Goal: Task Accomplishment & Management: Manage account settings

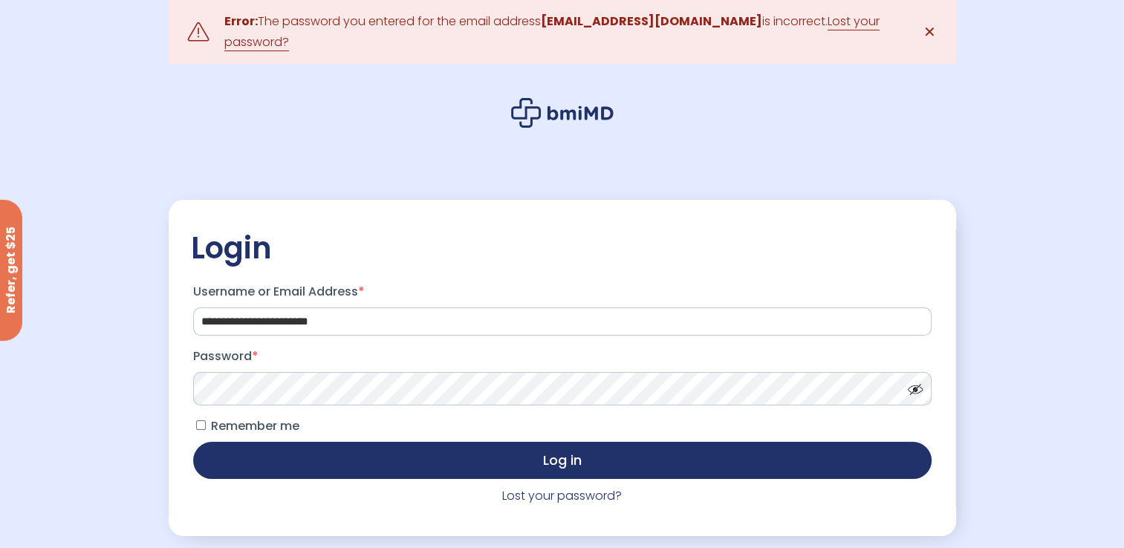
click at [921, 386] on span at bounding box center [911, 385] width 22 height 11
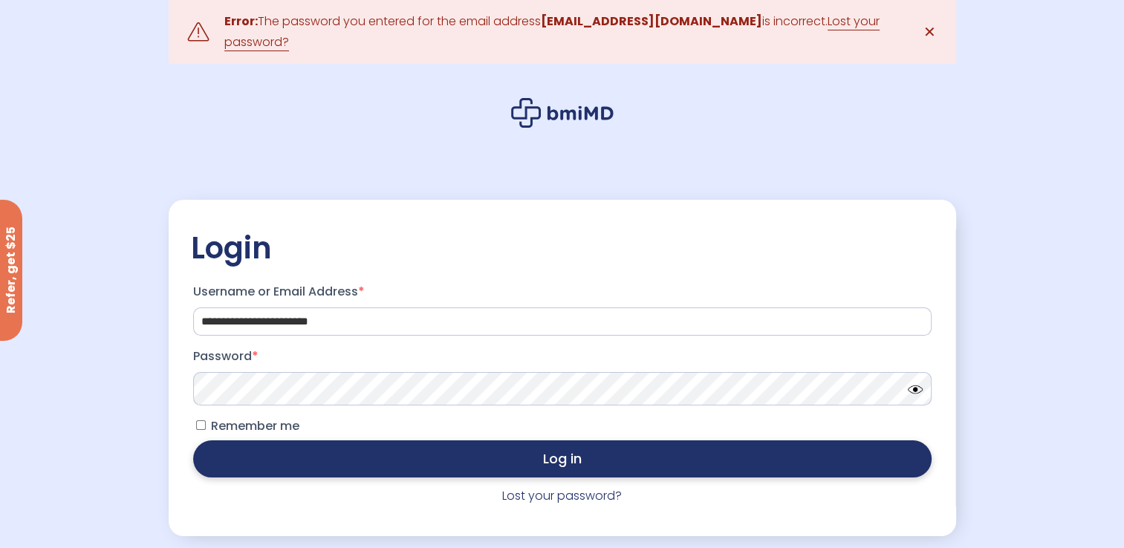
click at [689, 461] on button "Log in" at bounding box center [562, 459] width 739 height 37
click at [798, 470] on button "Log in" at bounding box center [562, 459] width 739 height 37
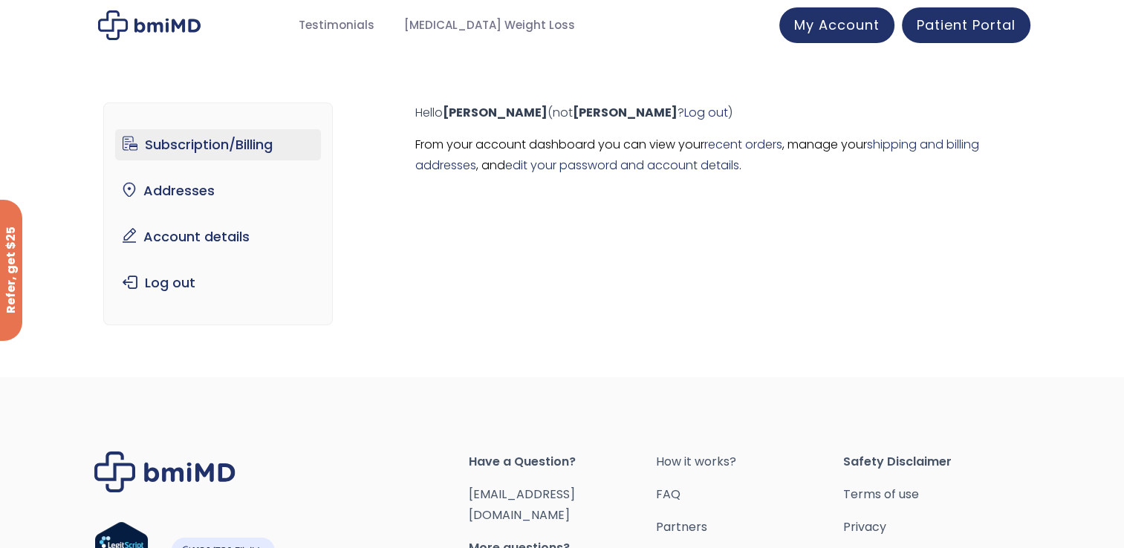
click at [223, 155] on link "Subscription/Billing" at bounding box center [218, 144] width 206 height 31
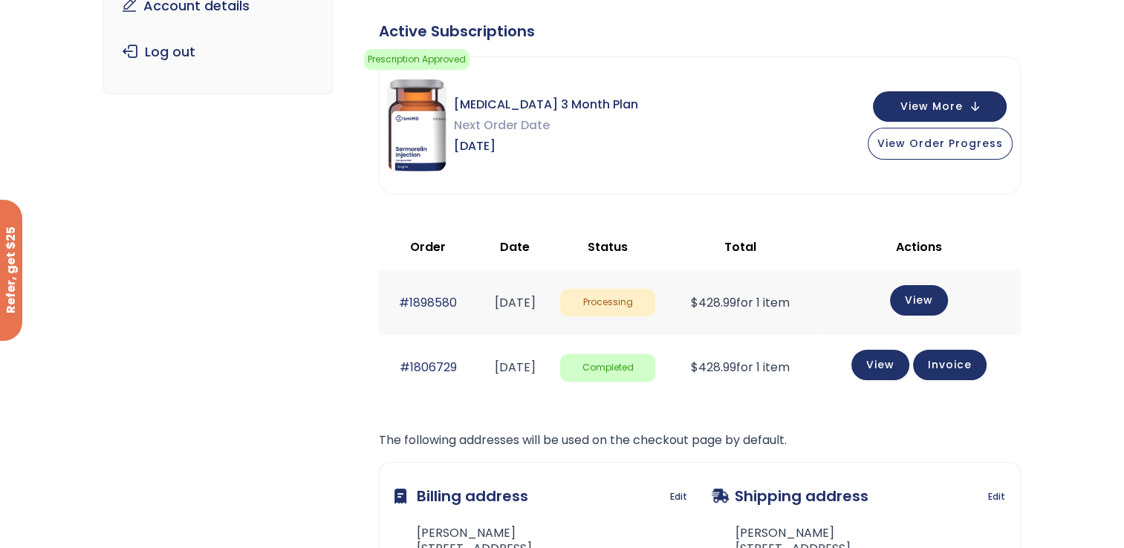
scroll to position [229, 0]
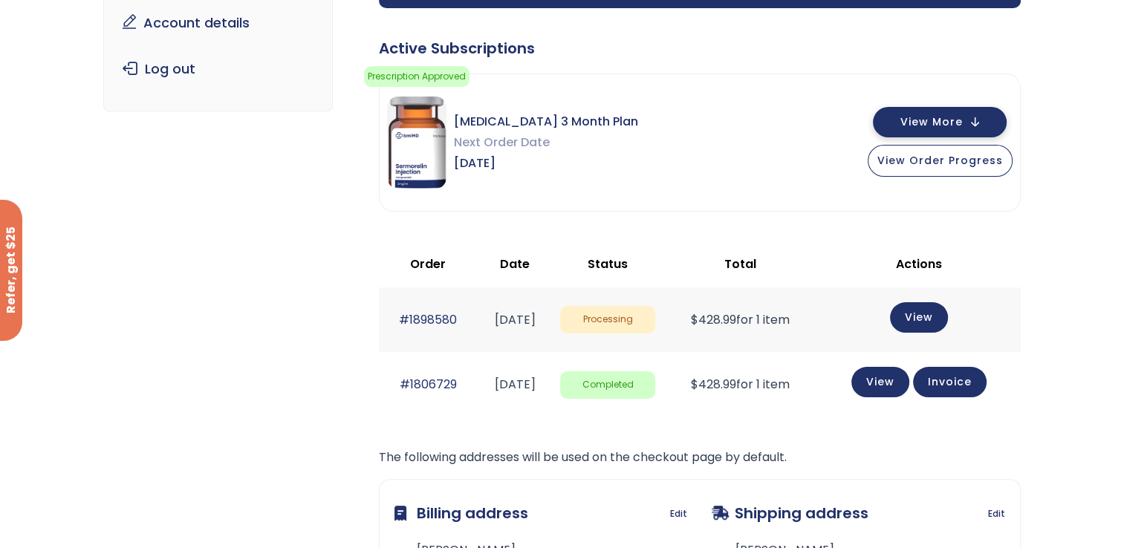
click at [976, 136] on button "View More" at bounding box center [940, 122] width 134 height 30
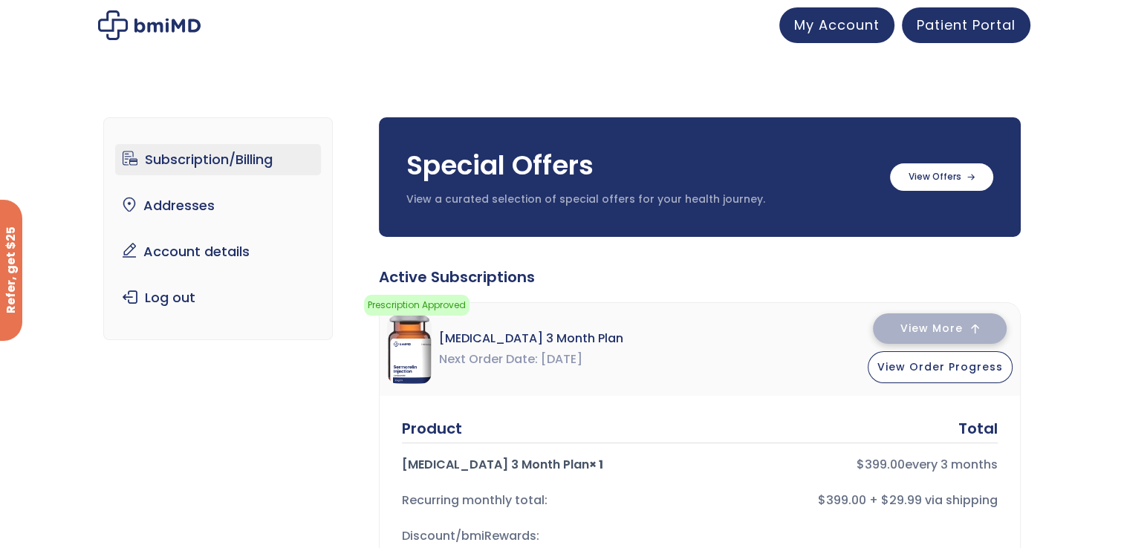
scroll to position [21, 0]
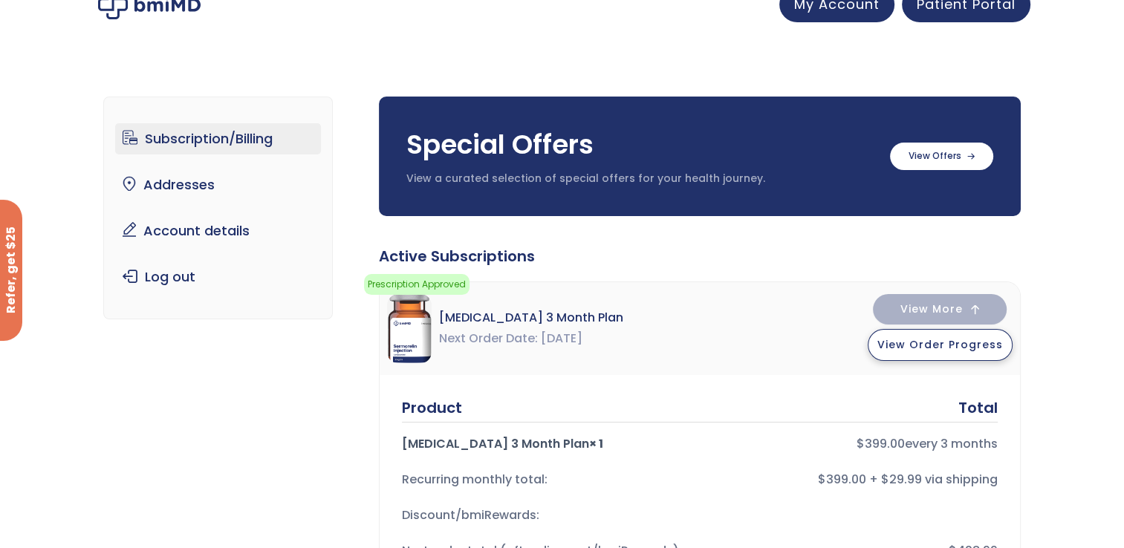
click at [954, 350] on span "View Order Progress" at bounding box center [940, 344] width 126 height 15
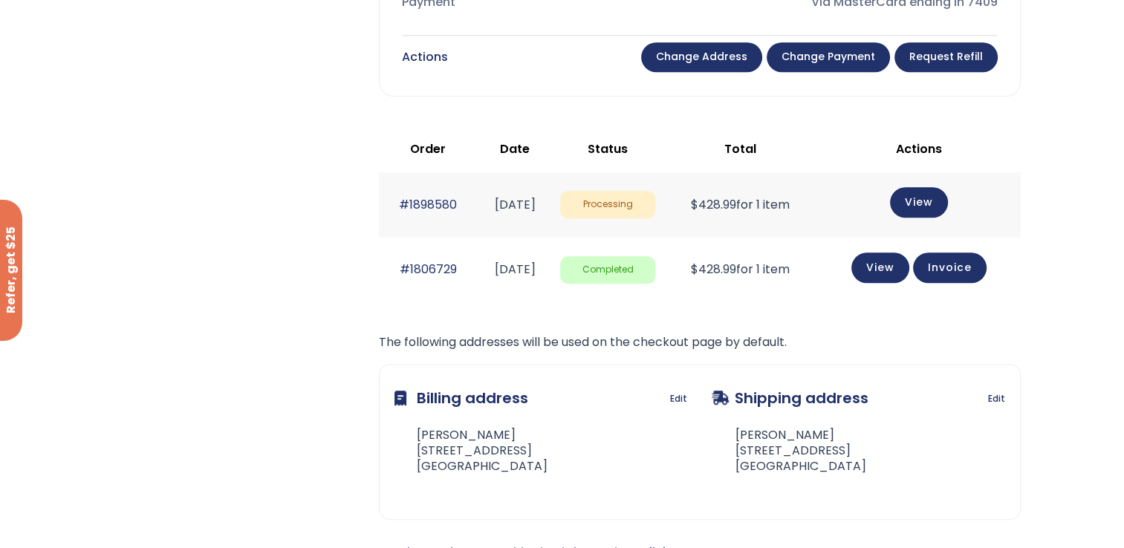
scroll to position [827, 0]
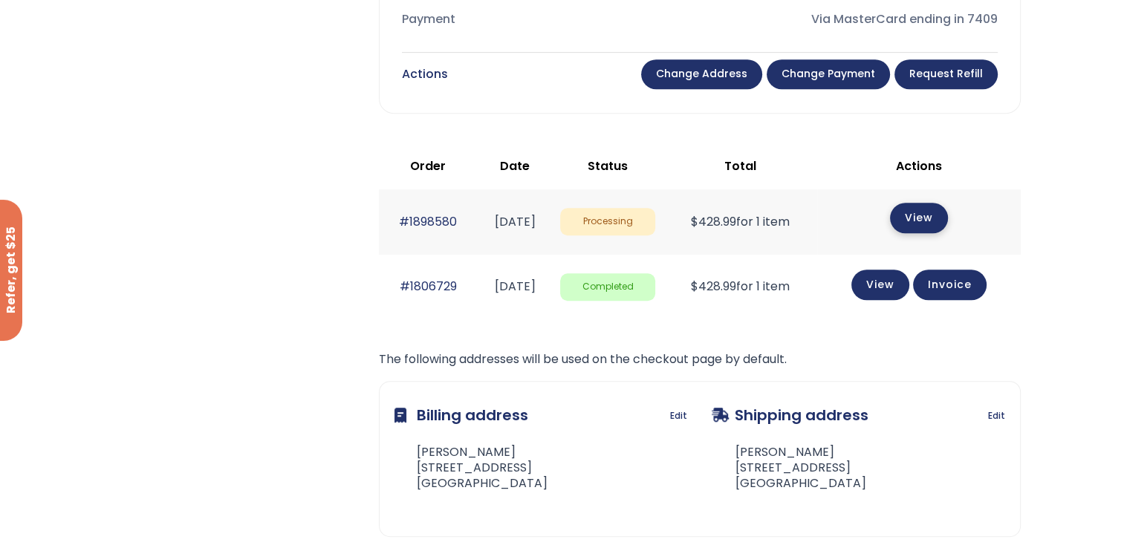
click at [938, 224] on link "View" at bounding box center [919, 218] width 58 height 30
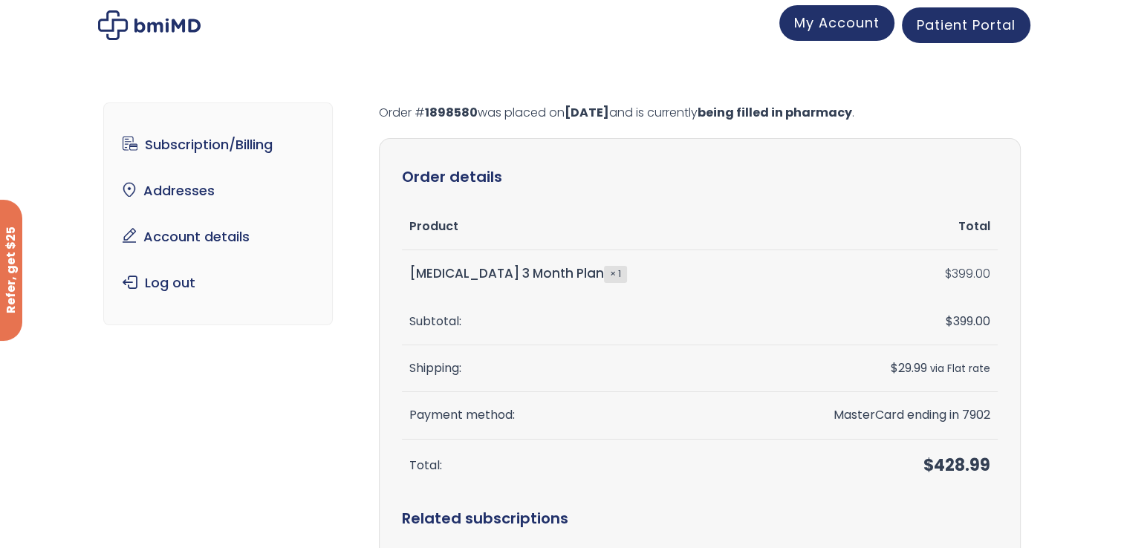
click at [851, 26] on span "My Account" at bounding box center [836, 22] width 85 height 19
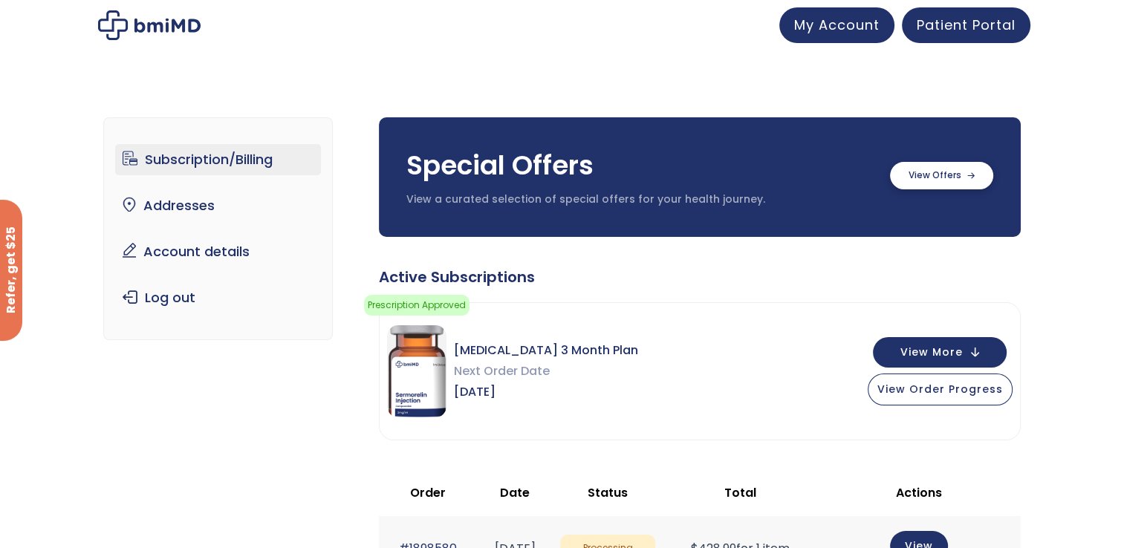
click at [974, 187] on label at bounding box center [941, 175] width 103 height 27
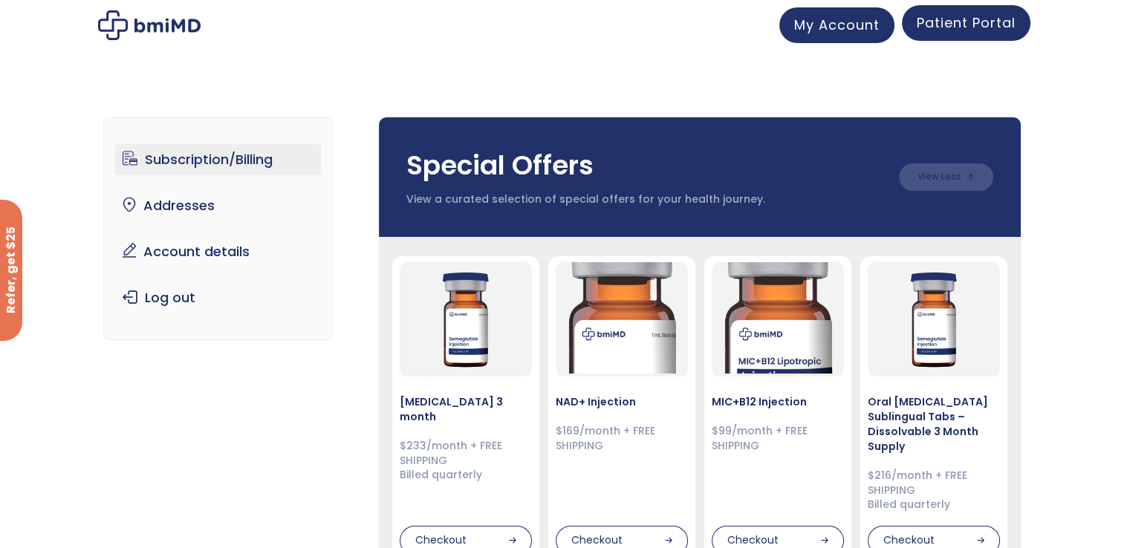
click at [971, 32] on span "Patient Portal" at bounding box center [966, 22] width 99 height 19
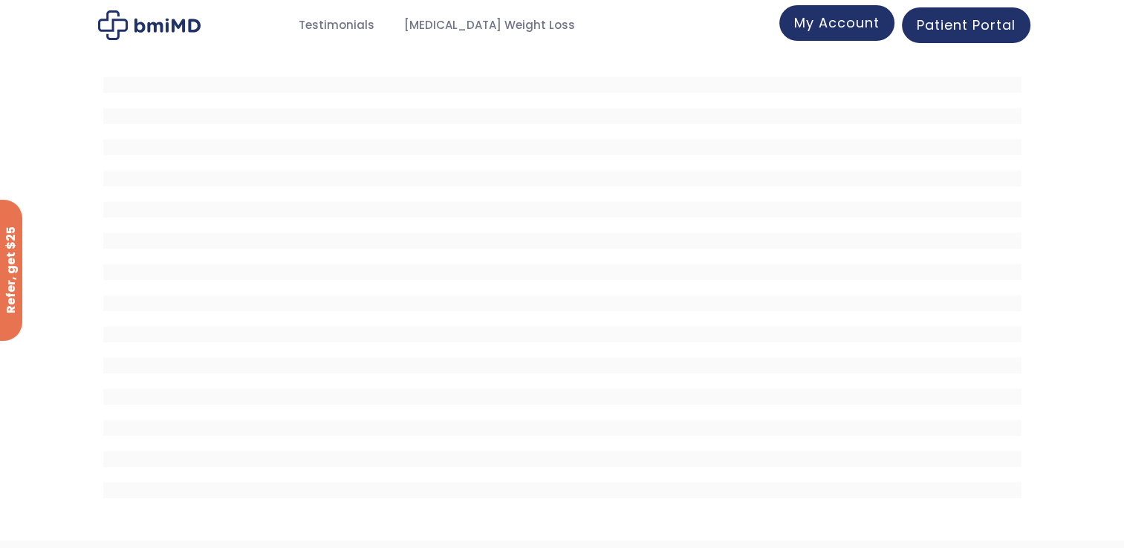
click at [834, 32] on span "My Account" at bounding box center [836, 22] width 85 height 19
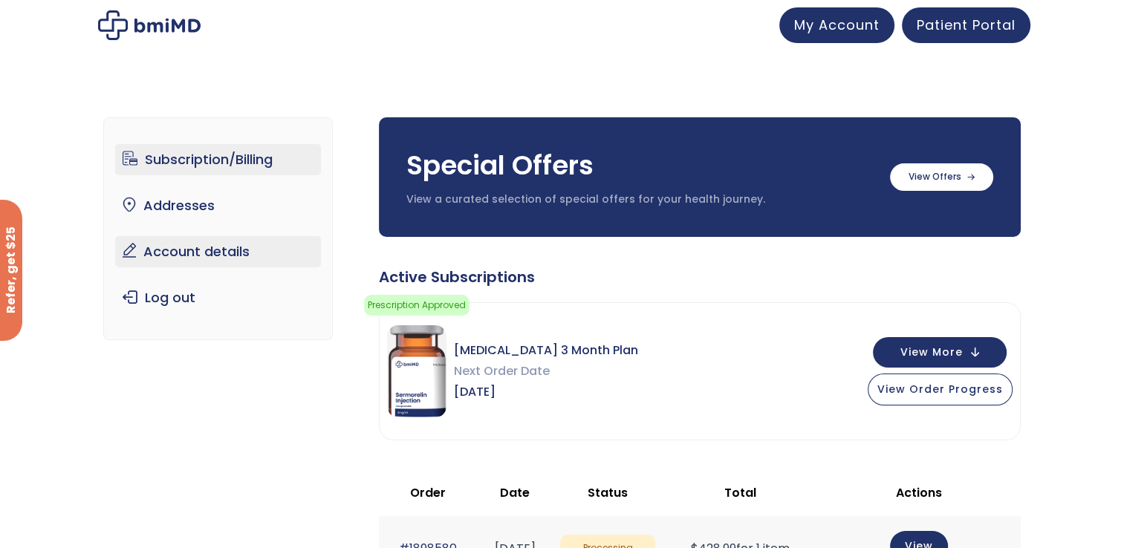
click at [198, 263] on link "Account details" at bounding box center [218, 251] width 206 height 31
